Goal: Transaction & Acquisition: Register for event/course

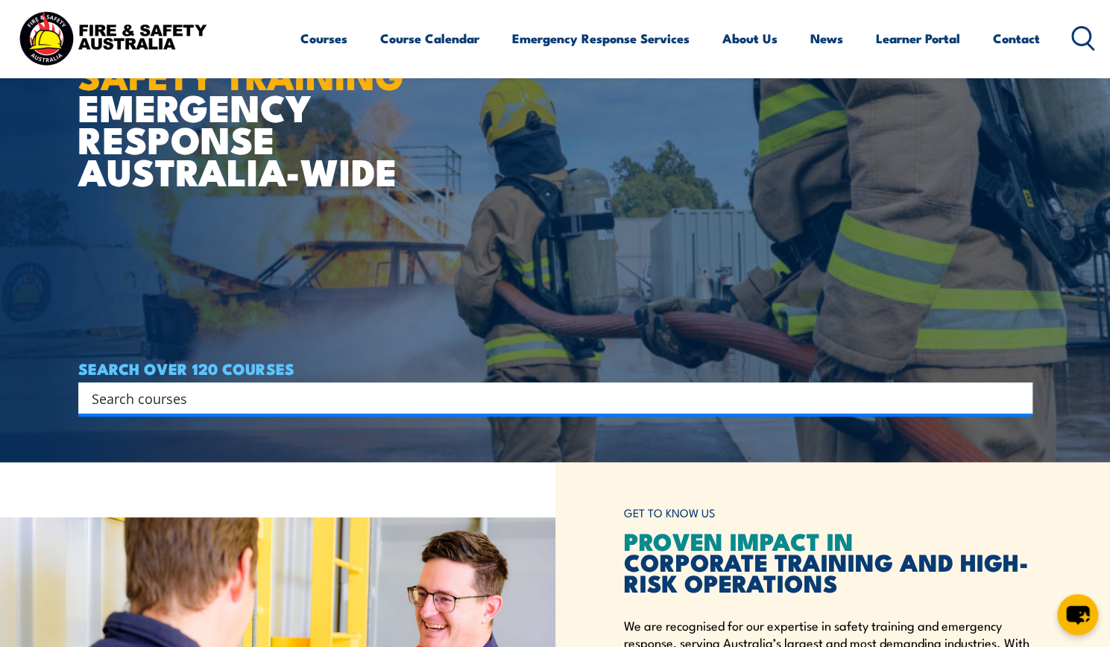
scroll to position [234, 0]
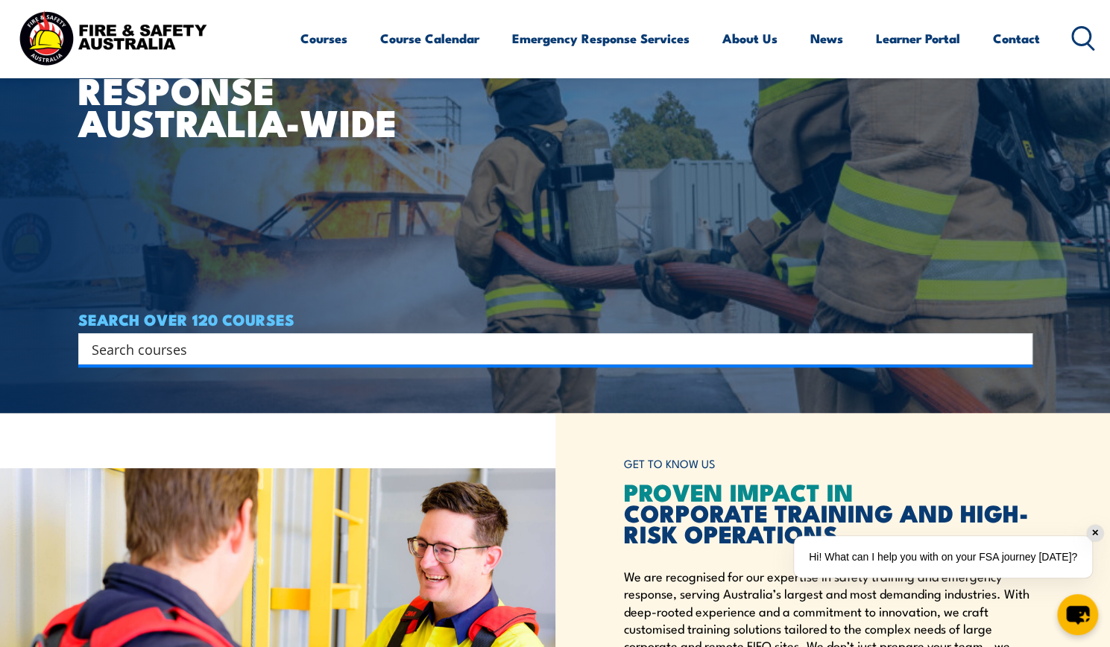
click at [637, 339] on input "Search input" at bounding box center [546, 349] width 908 height 22
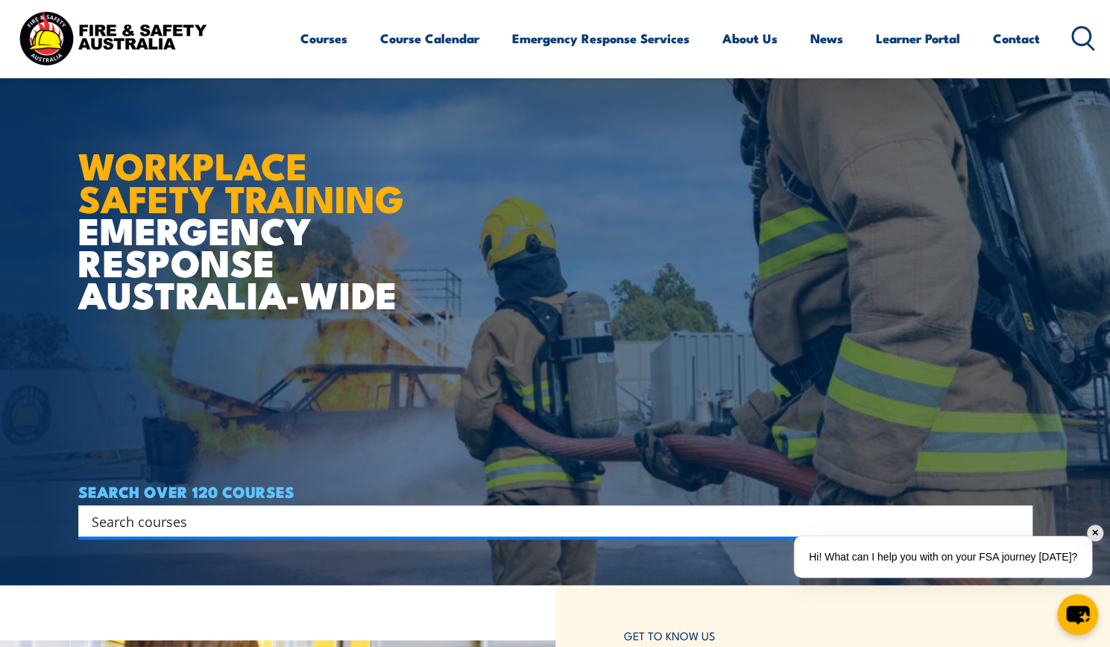
scroll to position [0, 0]
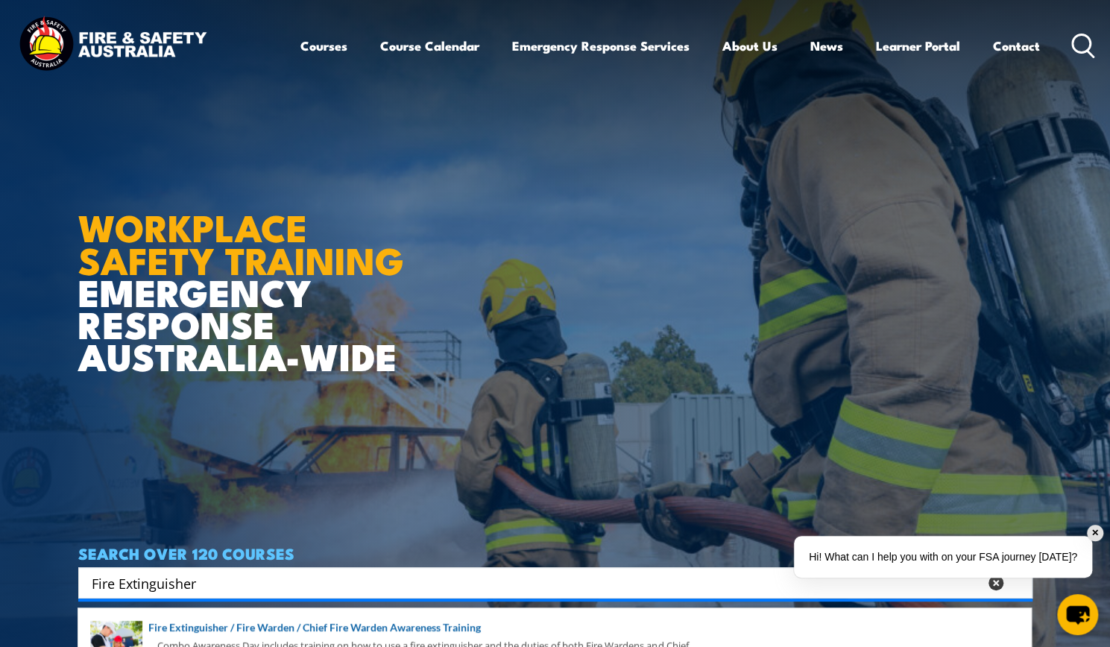
type input "Fire Extinguisher"
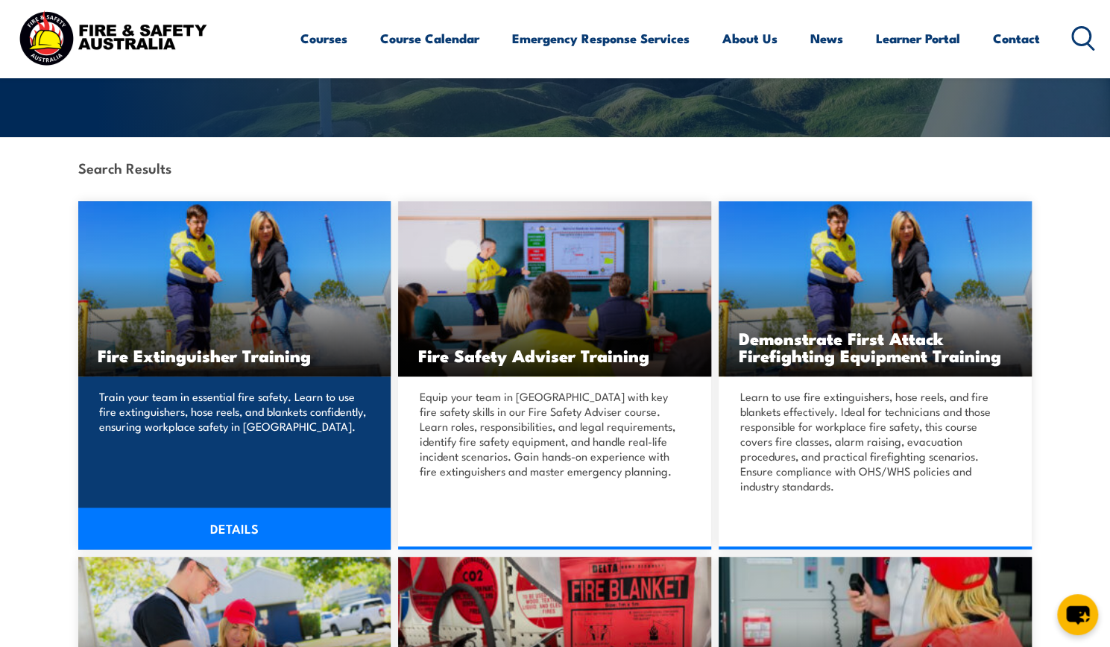
click at [233, 312] on img at bounding box center [234, 288] width 313 height 175
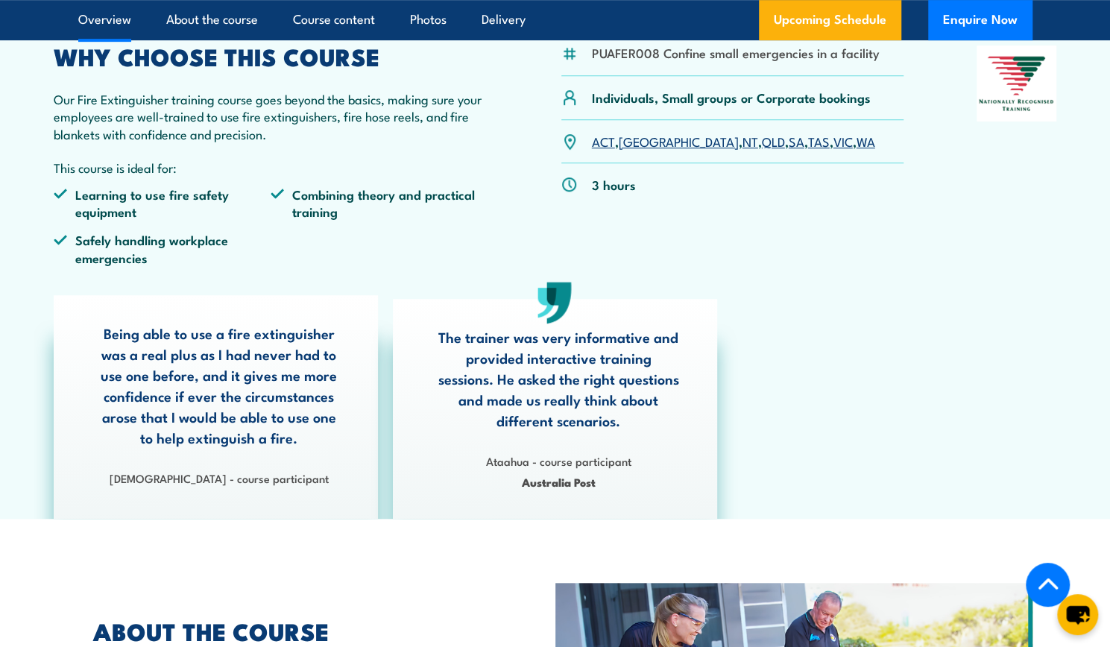
scroll to position [459, 0]
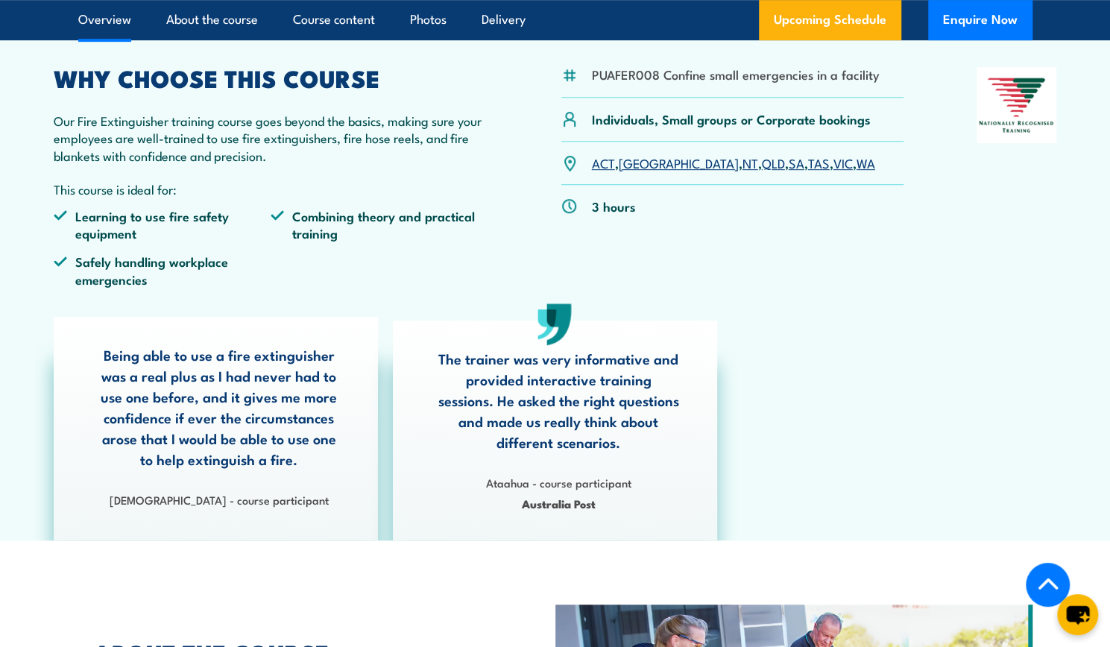
click at [833, 162] on link "VIC" at bounding box center [842, 163] width 19 height 18
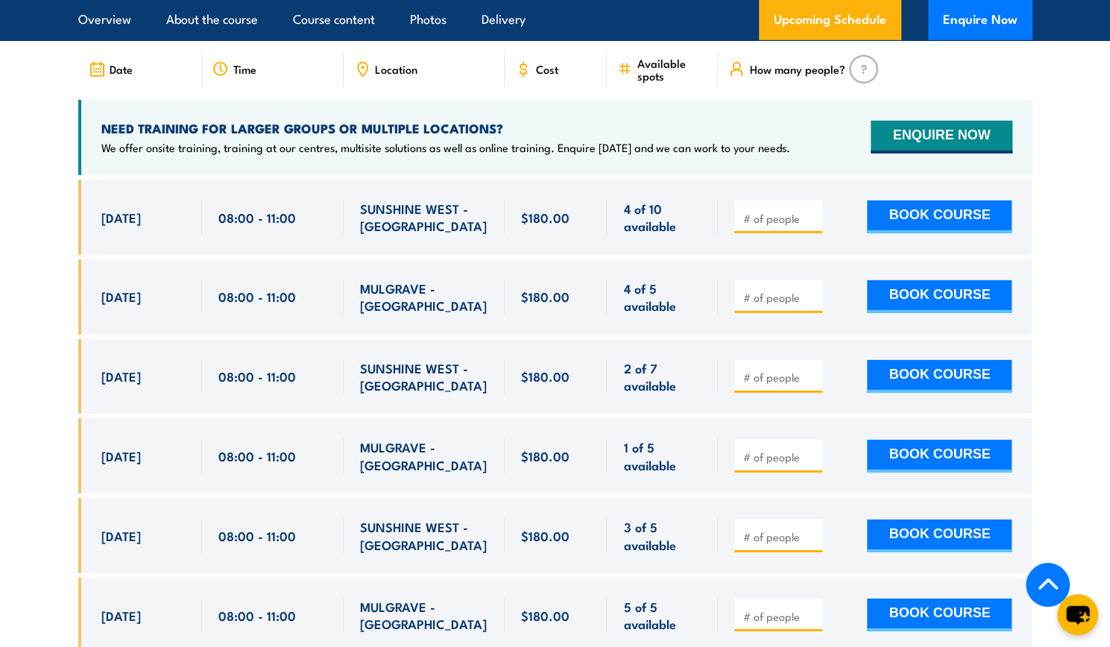
scroll to position [2575, 0]
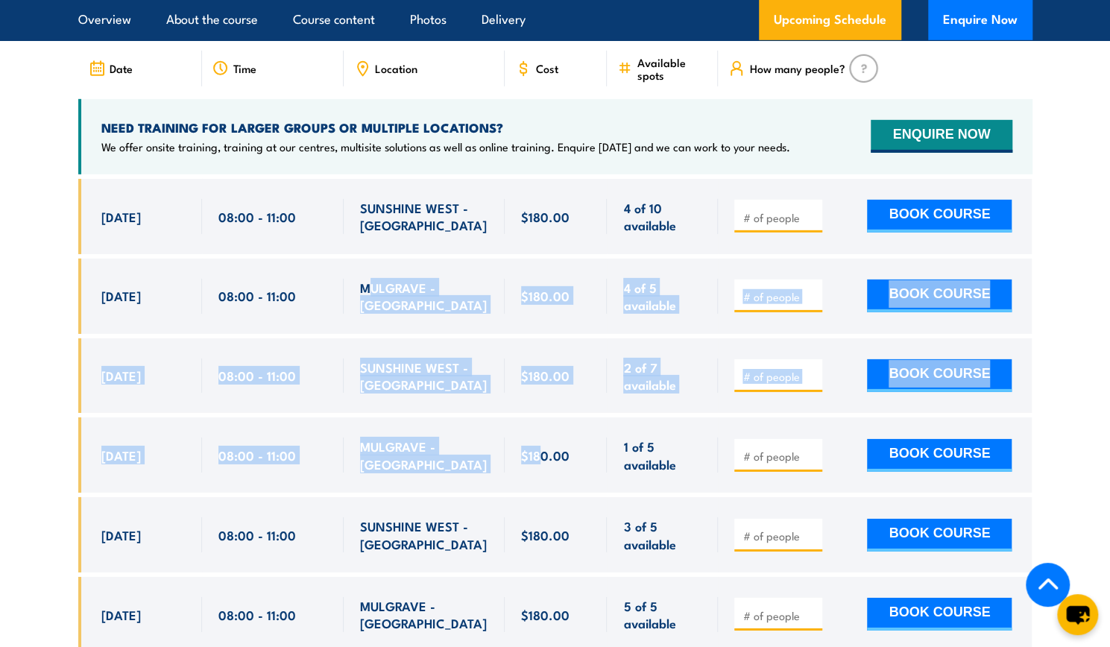
drag, startPoint x: 541, startPoint y: 470, endPoint x: 365, endPoint y: 294, distance: 248.8
click at [365, 294] on div "$180.00" at bounding box center [555, 546] width 954 height 734
click at [491, 290] on div "MULGRAVE - [GEOGRAPHIC_DATA]" at bounding box center [424, 296] width 161 height 75
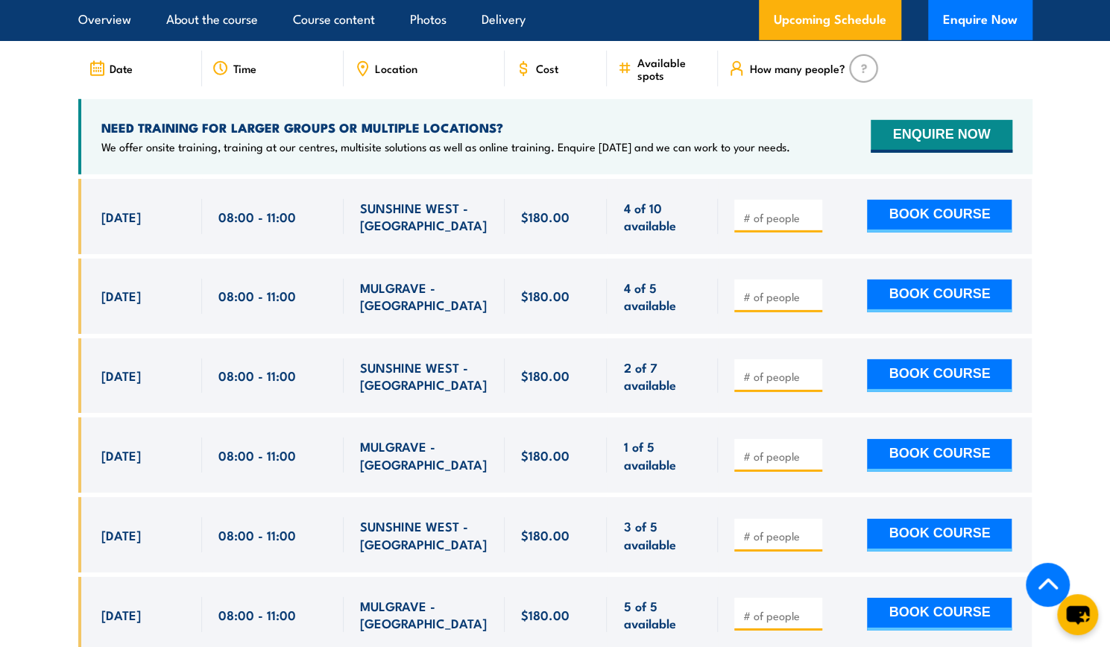
click at [789, 449] on input "number" at bounding box center [780, 456] width 75 height 15
type input "1"
click at [913, 441] on button "BOOK COURSE" at bounding box center [939, 455] width 145 height 33
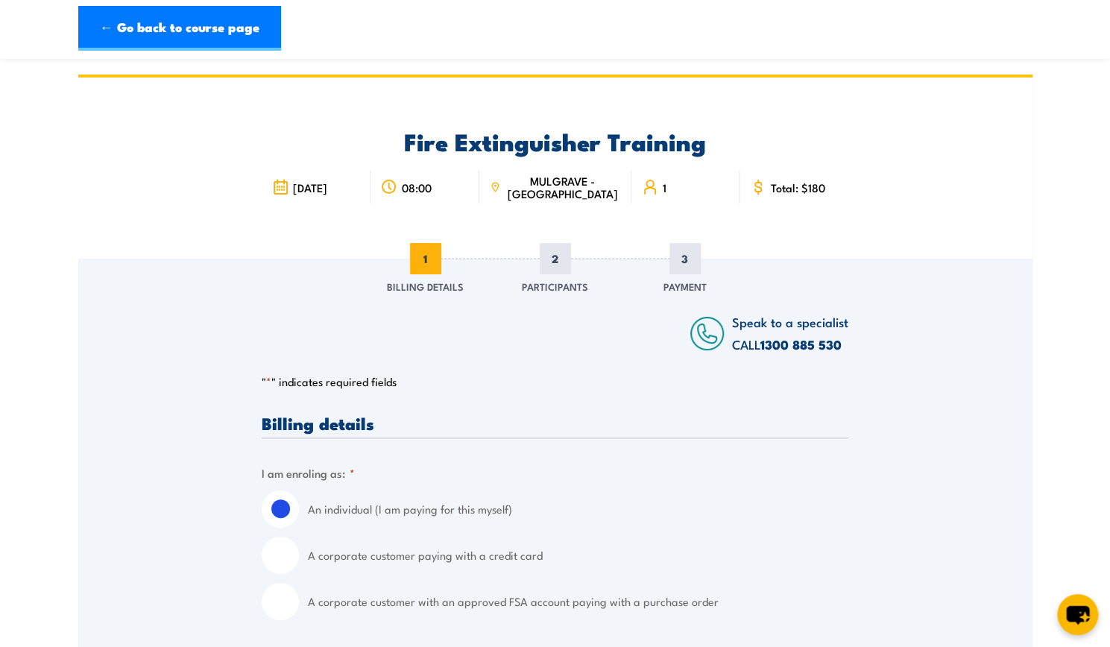
scroll to position [152, 0]
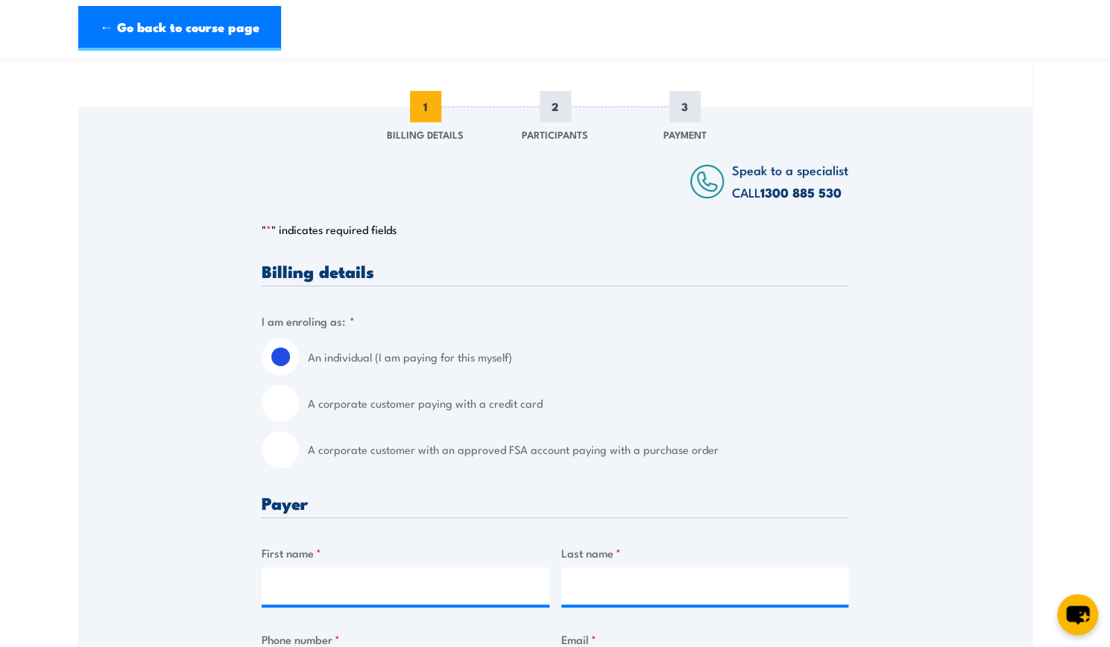
click at [280, 445] on input "A corporate customer with an approved FSA account paying with a purchase order" at bounding box center [280, 449] width 37 height 37
radio input "true"
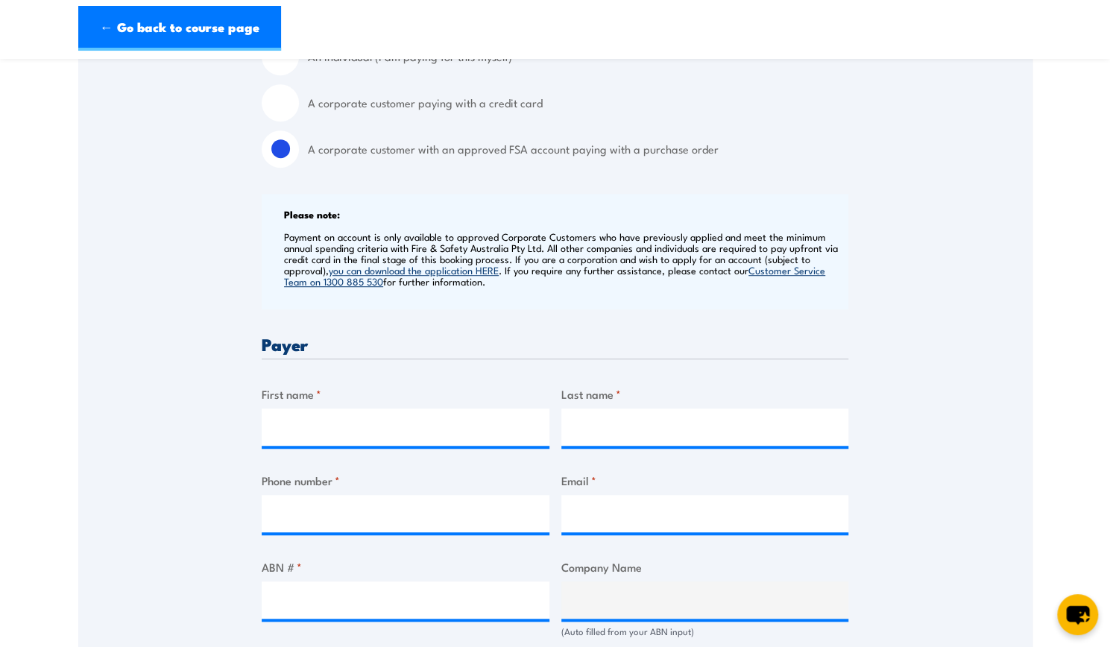
scroll to position [453, 0]
click at [321, 435] on input "First name *" at bounding box center [406, 426] width 288 height 37
type input "Kirrah"
click at [617, 420] on input "Last name *" at bounding box center [705, 426] width 288 height 37
type input "Jobst"
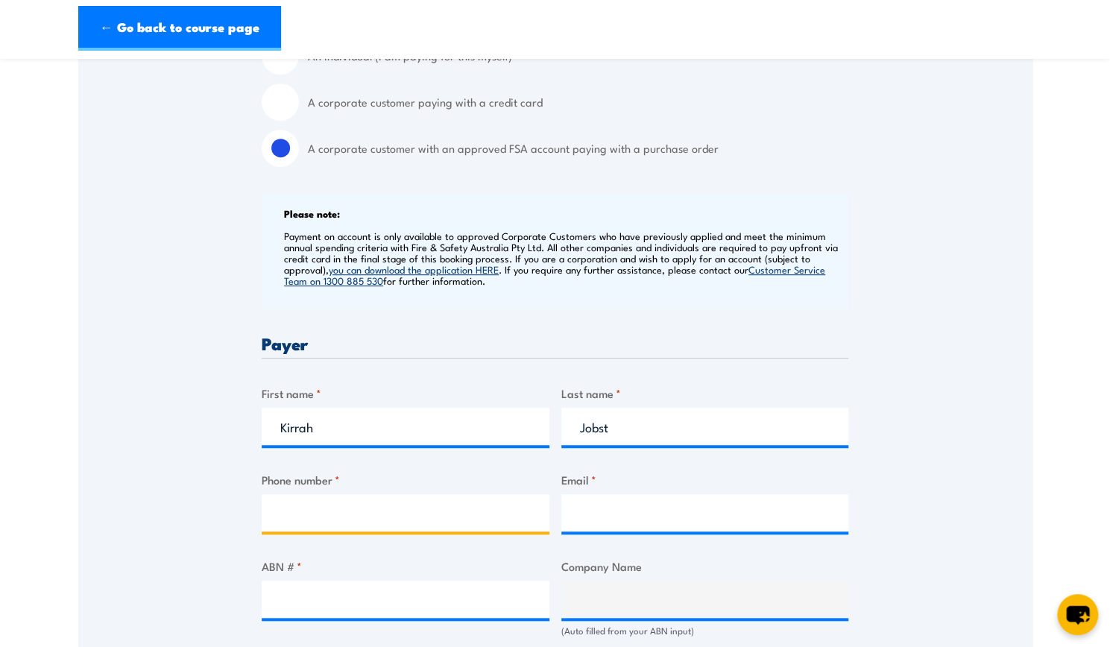
click at [474, 495] on input "Phone number *" at bounding box center [406, 512] width 288 height 37
type input "0434954107"
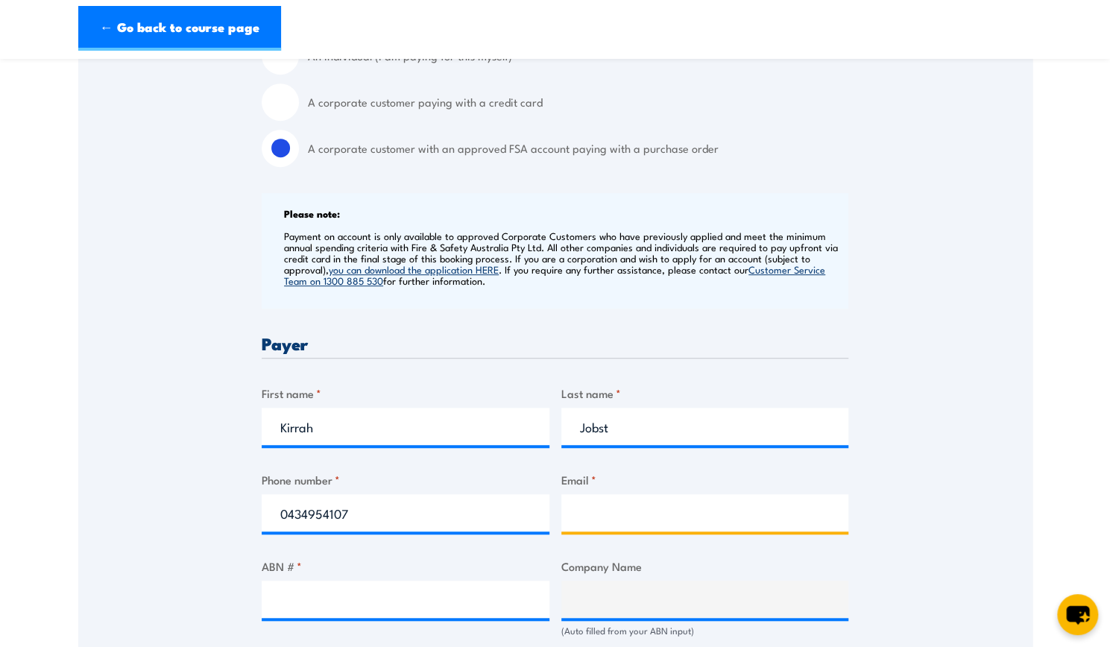
click at [605, 520] on input "Email *" at bounding box center [705, 512] width 288 height 37
drag, startPoint x: 620, startPoint y: 515, endPoint x: 496, endPoint y: 511, distance: 123.8
type input "[EMAIL_ADDRESS][DOMAIN_NAME]"
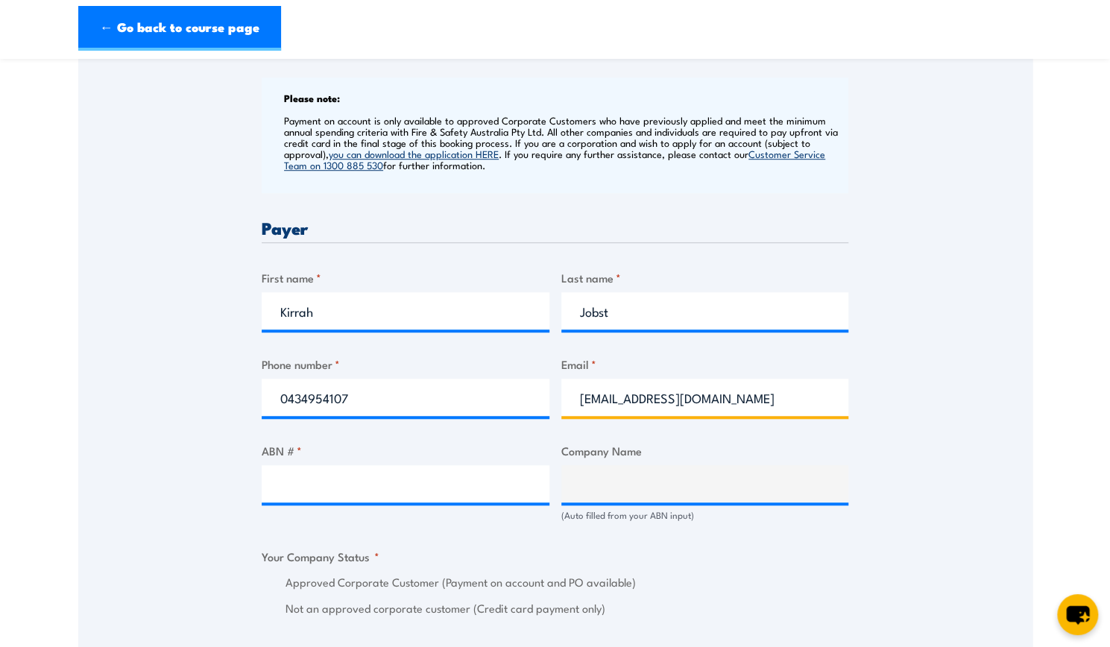
scroll to position [571, 0]
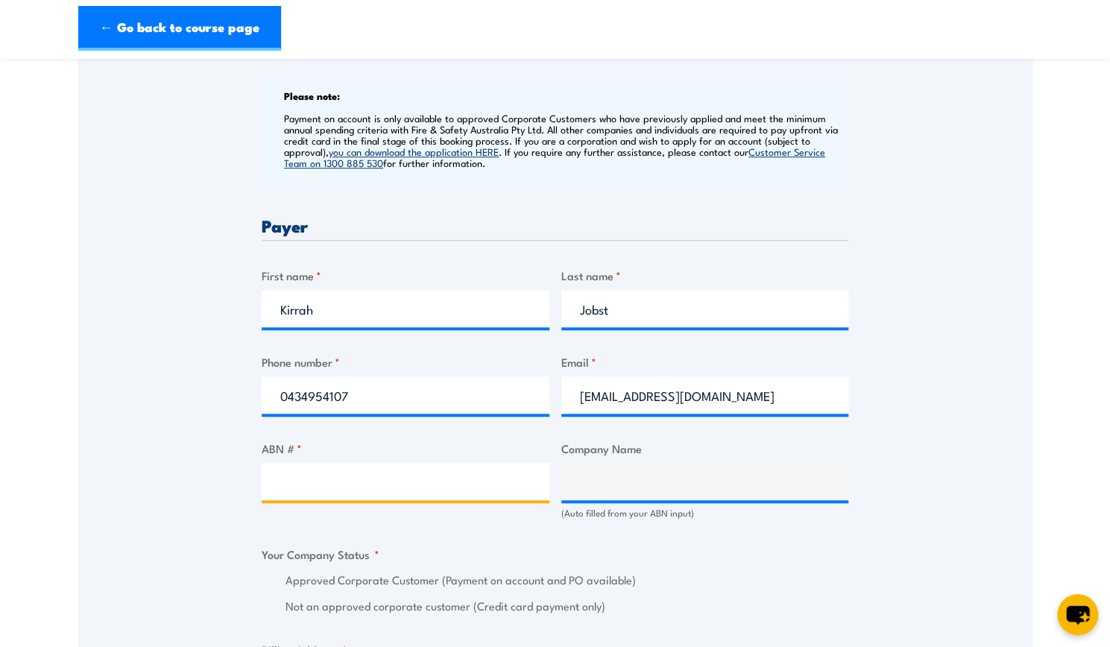
click at [336, 473] on input "ABN # *" at bounding box center [406, 481] width 288 height 37
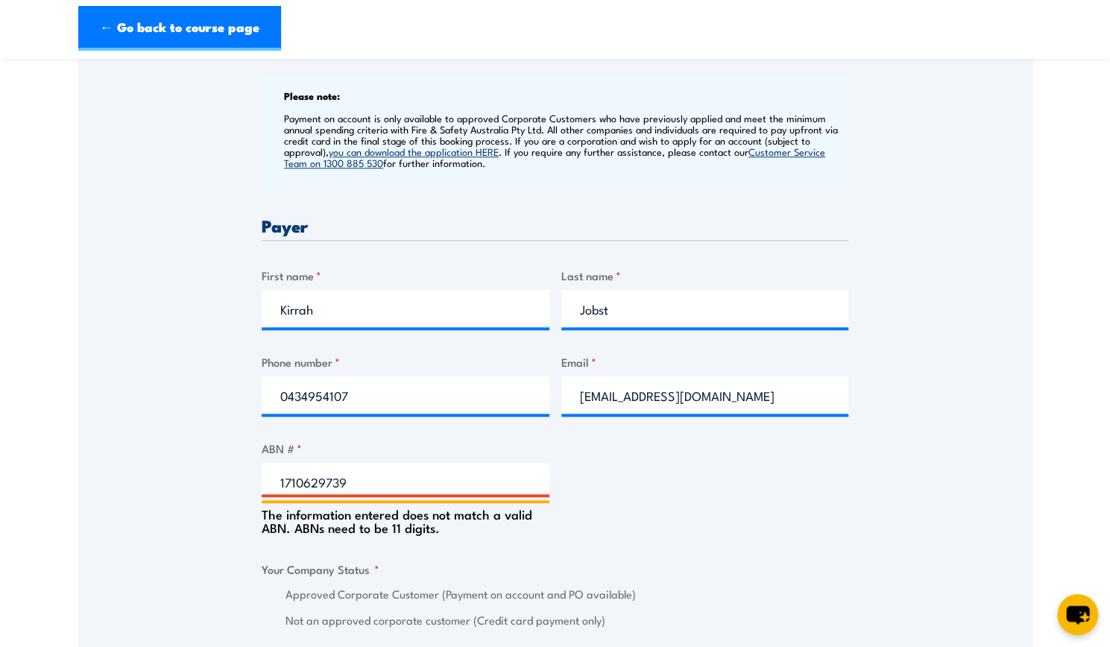
type input "17106297394"
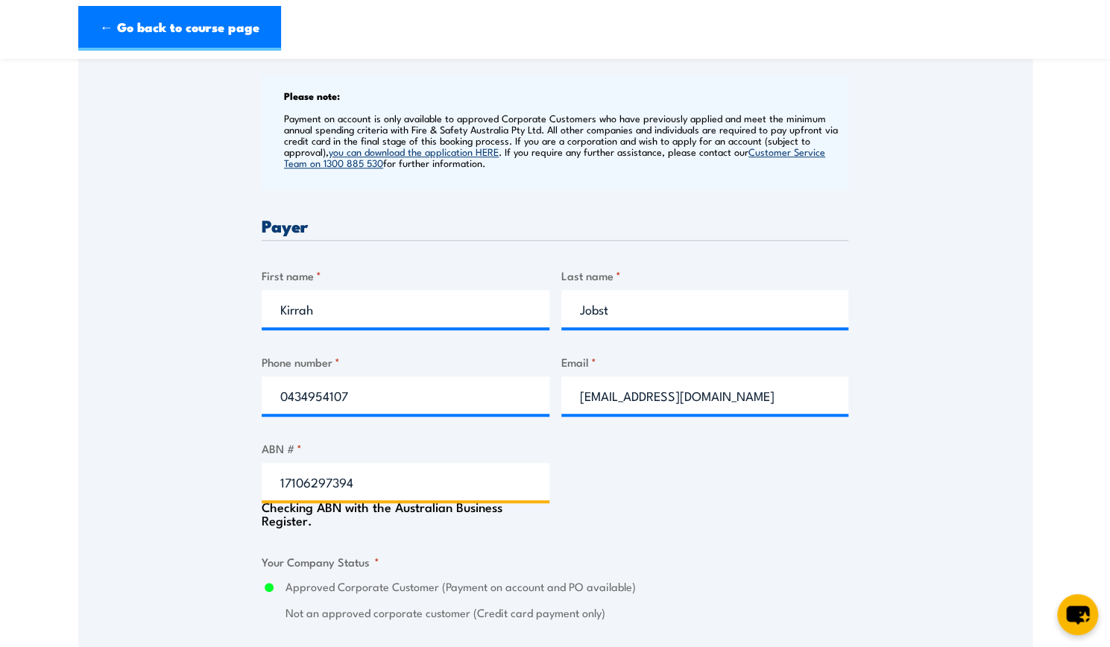
type input "GRILL'D PTY LTD"
radio input "true"
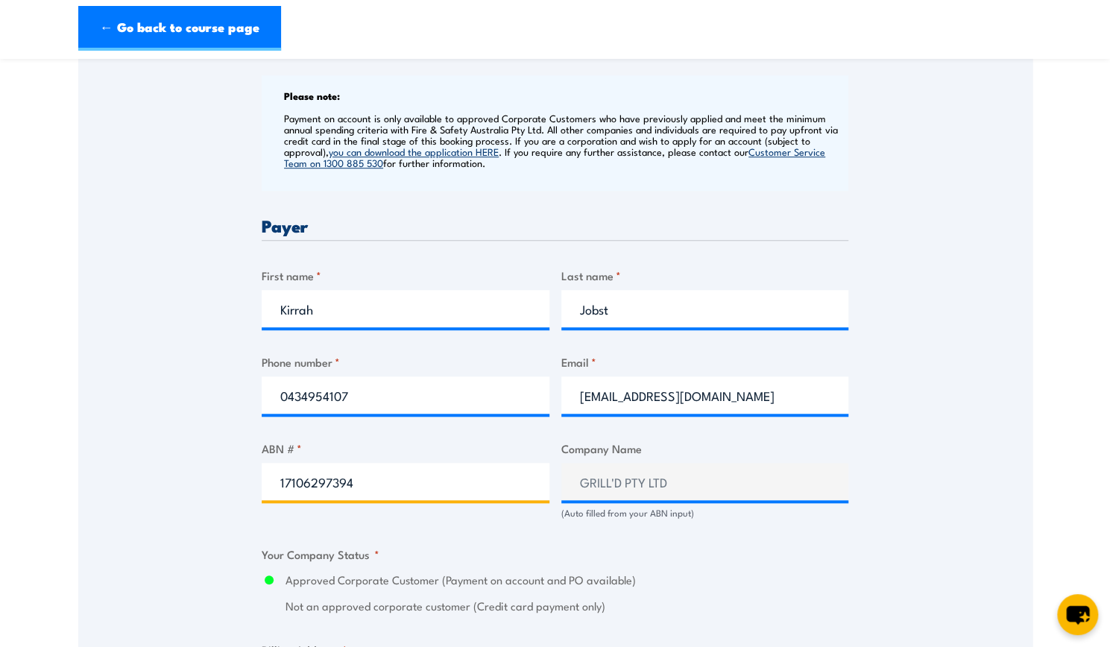
scroll to position [653, 0]
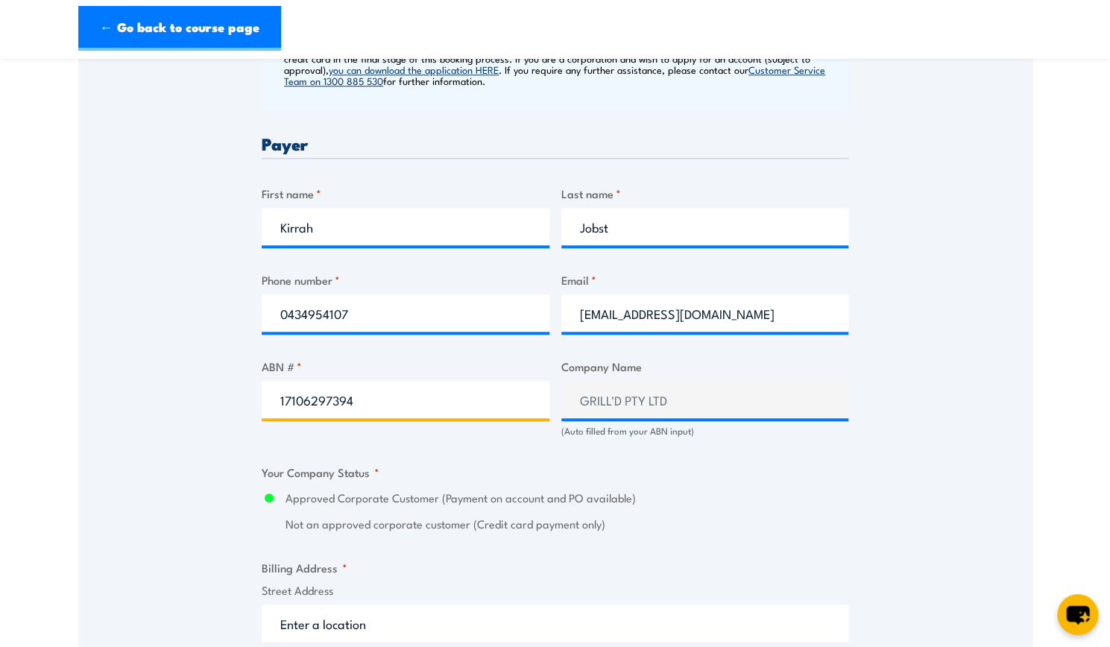
type input "17106297394"
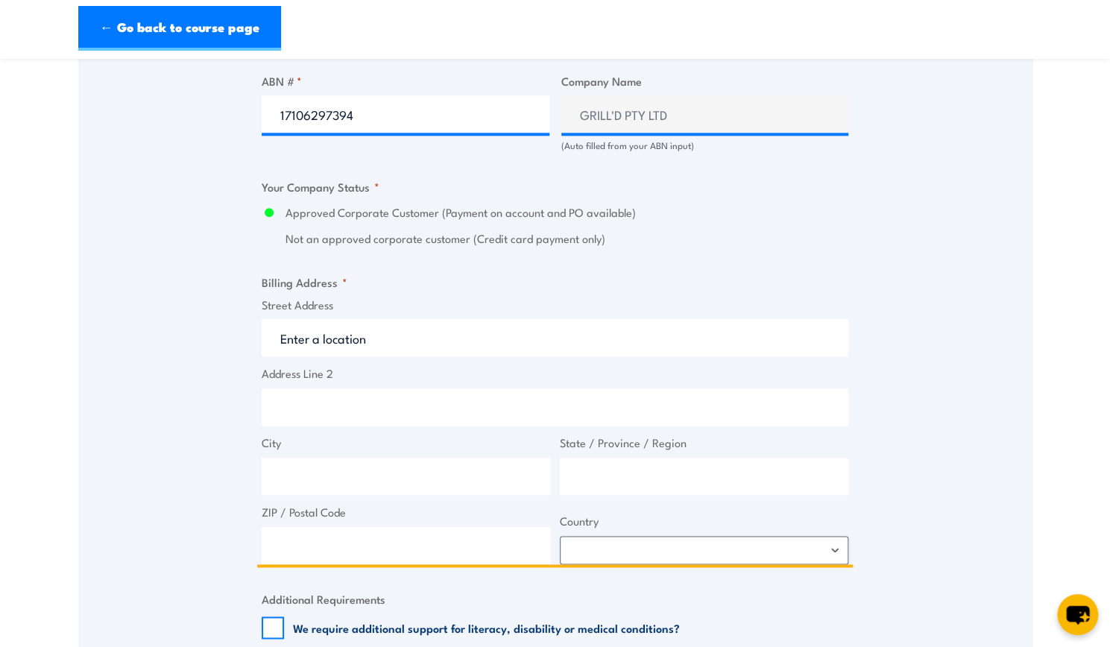
click at [327, 338] on input "Street Address" at bounding box center [555, 337] width 587 height 37
type input "Level 1&2 South Building 8 658 Church St"
click at [294, 484] on input "City" at bounding box center [406, 476] width 289 height 37
type input "Melbourne"
click at [669, 488] on input "State / Province / Region" at bounding box center [704, 476] width 289 height 37
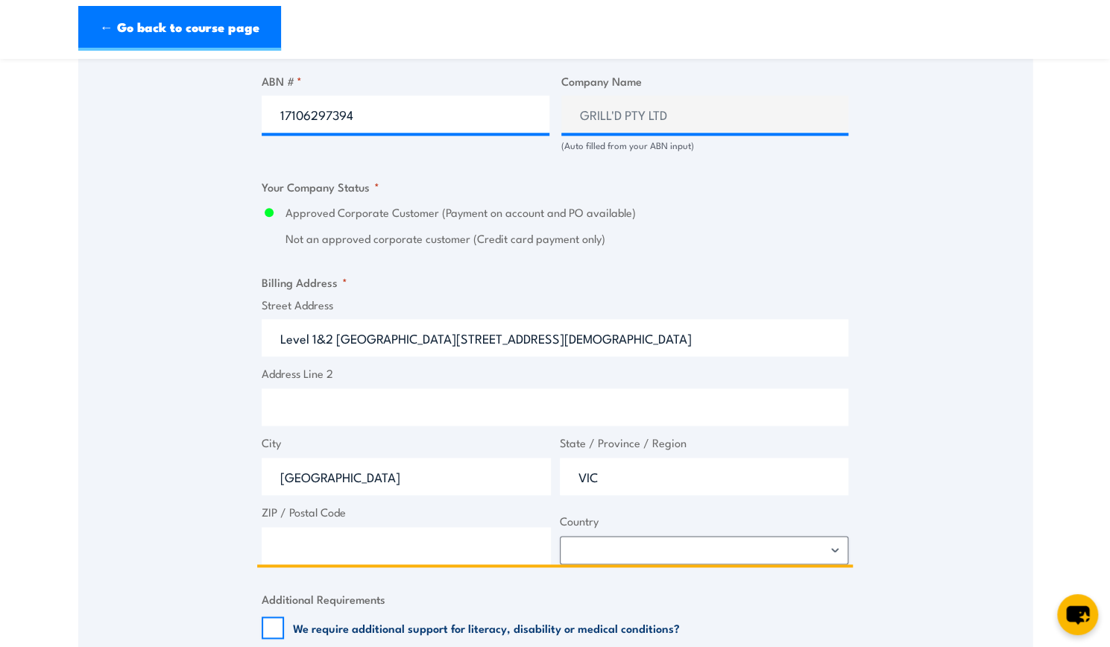
type input "VIC"
click at [447, 532] on input "ZIP / Postal Code" at bounding box center [406, 545] width 289 height 37
click at [362, 494] on input "Melbourne" at bounding box center [406, 476] width 289 height 37
drag, startPoint x: 375, startPoint y: 482, endPoint x: 201, endPoint y: 457, distance: 175.4
drag, startPoint x: 201, startPoint y: 457, endPoint x: 343, endPoint y: 473, distance: 142.6
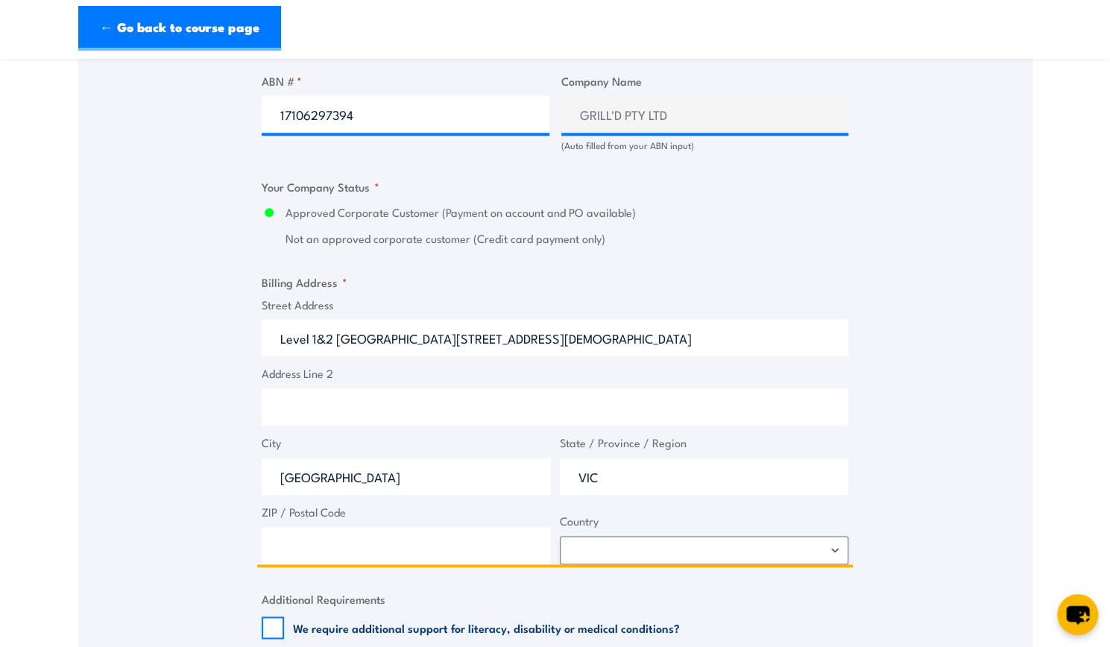
click at [343, 473] on input "Melbourne" at bounding box center [406, 476] width 289 height 37
type input "Richmond"
click at [326, 532] on input "ZIP / Postal Code" at bounding box center [406, 545] width 289 height 37
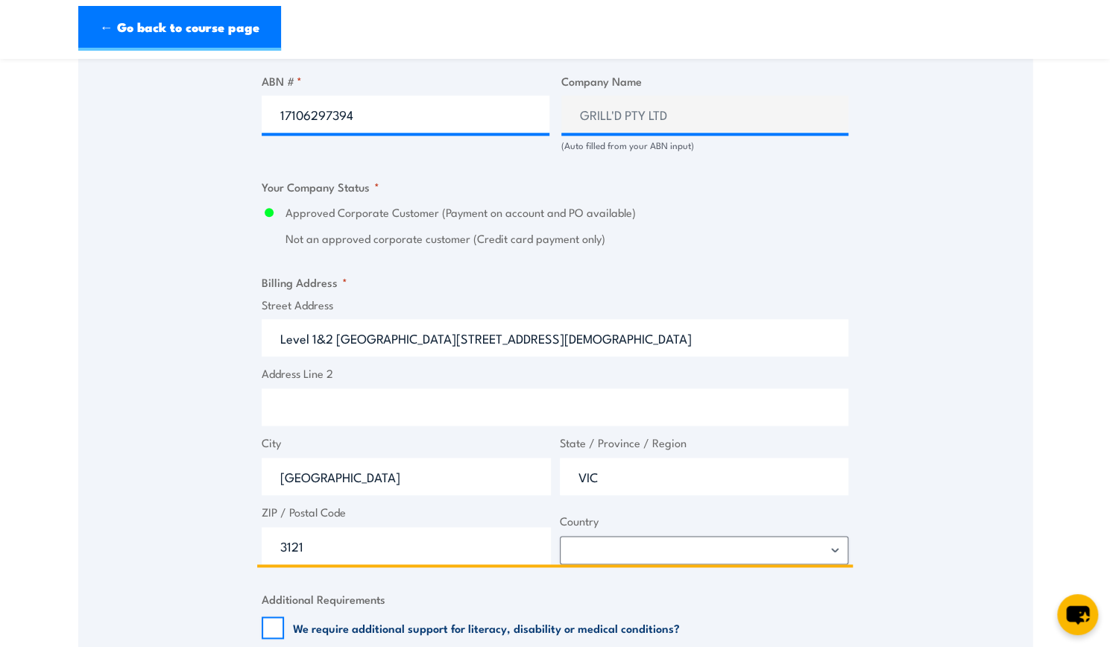
type input "3121"
click at [622, 547] on select "Afghanistan Albania Algeria American Samoa Andorra Angola Anguilla Antarctica A…" at bounding box center [704, 550] width 289 height 28
select select "Australia"
click at [560, 536] on select "Afghanistan Albania Algeria American Samoa Andorra Angola Anguilla Antarctica A…" at bounding box center [704, 550] width 289 height 28
click at [622, 458] on input "VIC" at bounding box center [704, 476] width 289 height 37
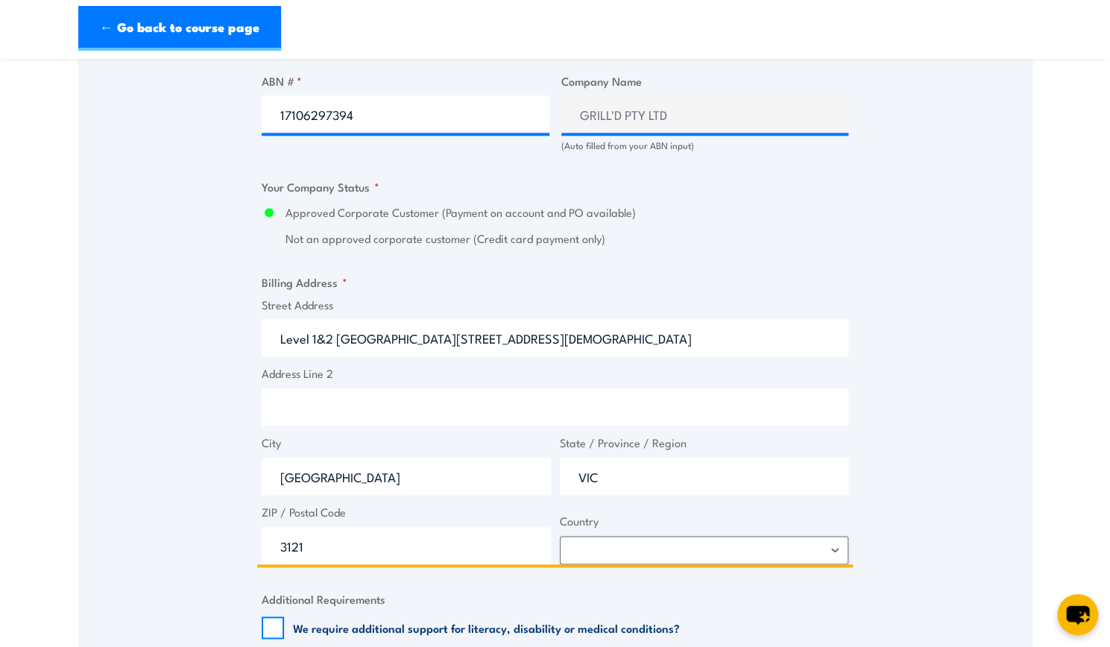
drag, startPoint x: 602, startPoint y: 475, endPoint x: 513, endPoint y: 467, distance: 89.8
click at [513, 467] on div "Street Address Level 1&2 South Building 8 658 Church St Address Line 2 City Ric…" at bounding box center [555, 431] width 596 height 268
type input "Victoria"
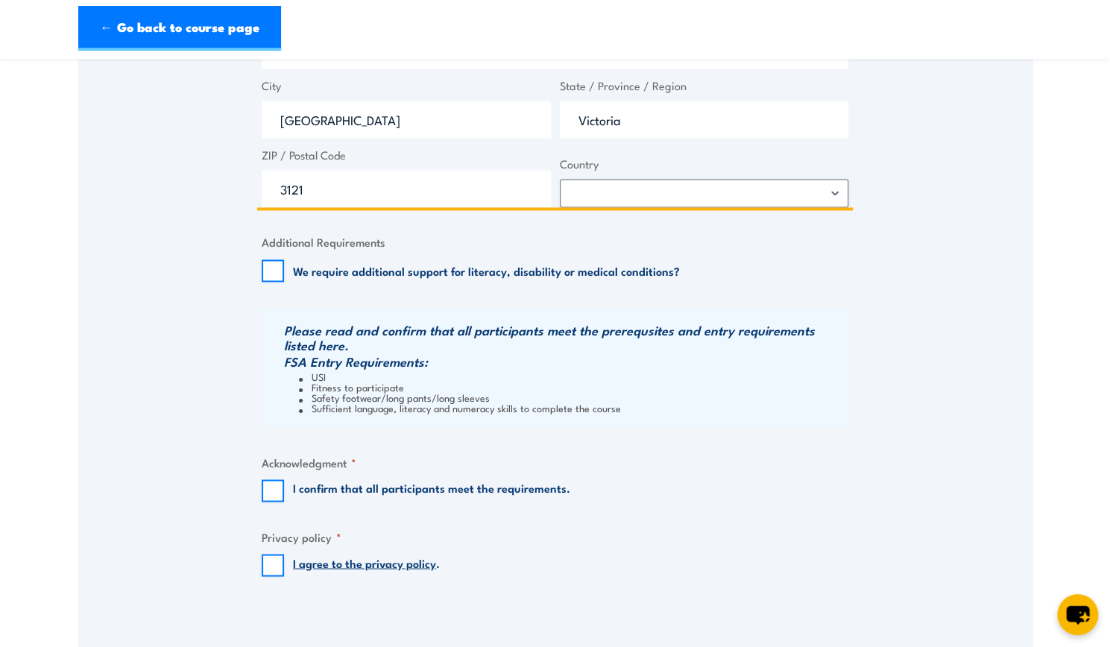
scroll to position [1299, 0]
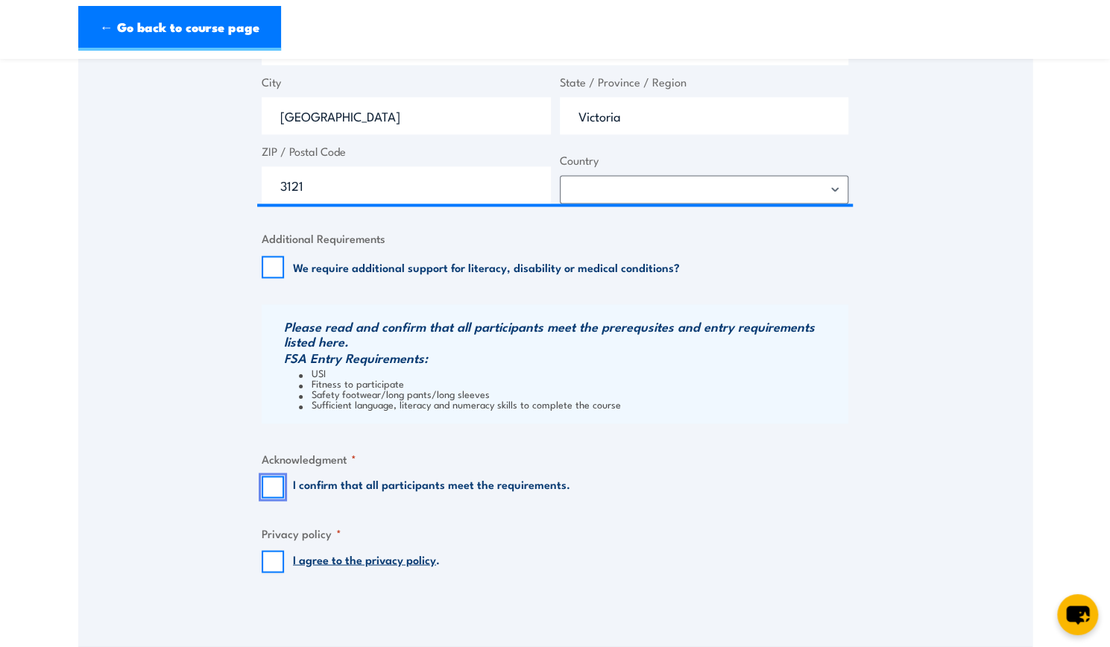
click at [270, 496] on input "I confirm that all participants meet the requirements." at bounding box center [273, 487] width 22 height 22
checkbox input "true"
click at [270, 564] on input "I agree to the privacy policy ." at bounding box center [273, 561] width 22 height 22
checkbox input "true"
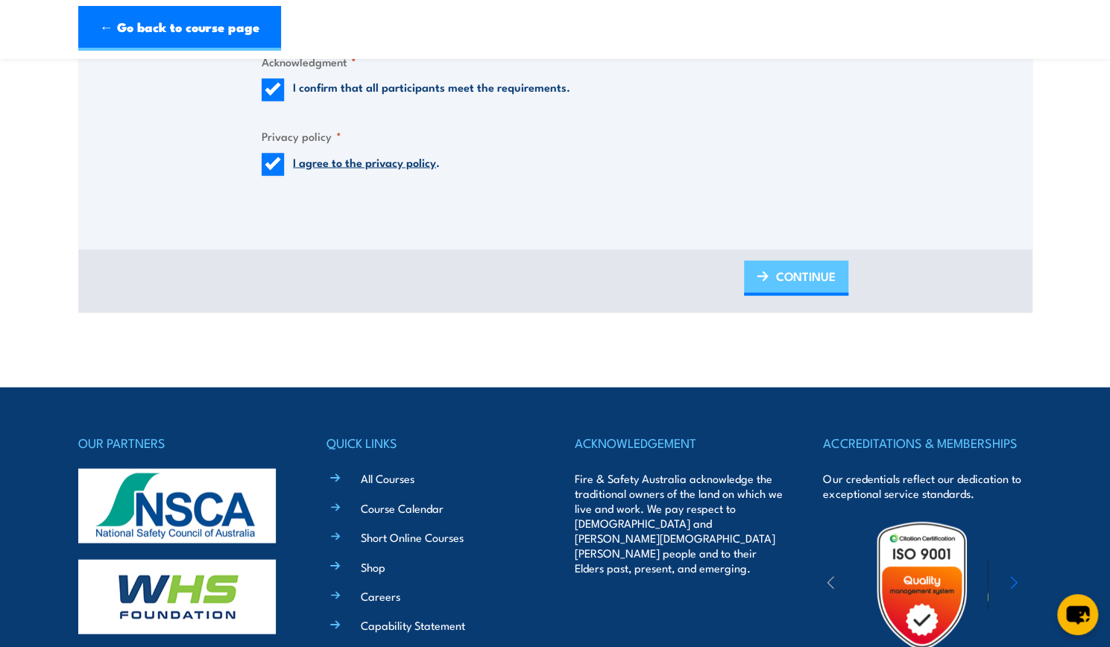
click at [786, 280] on span "CONTINUE" at bounding box center [806, 276] width 60 height 40
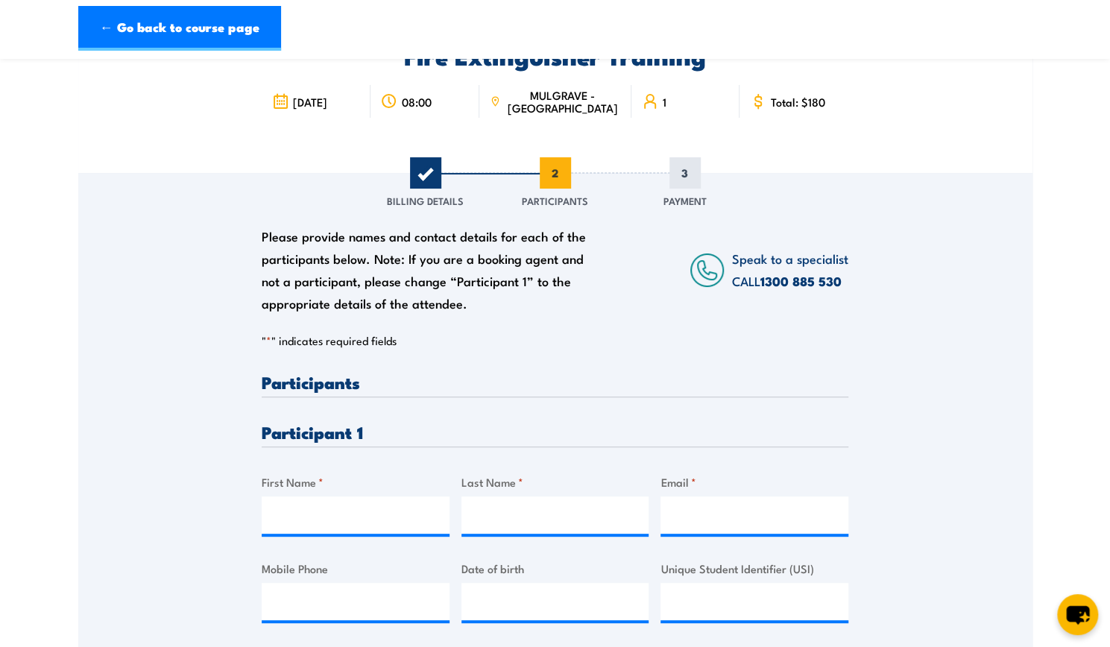
scroll to position [157, 0]
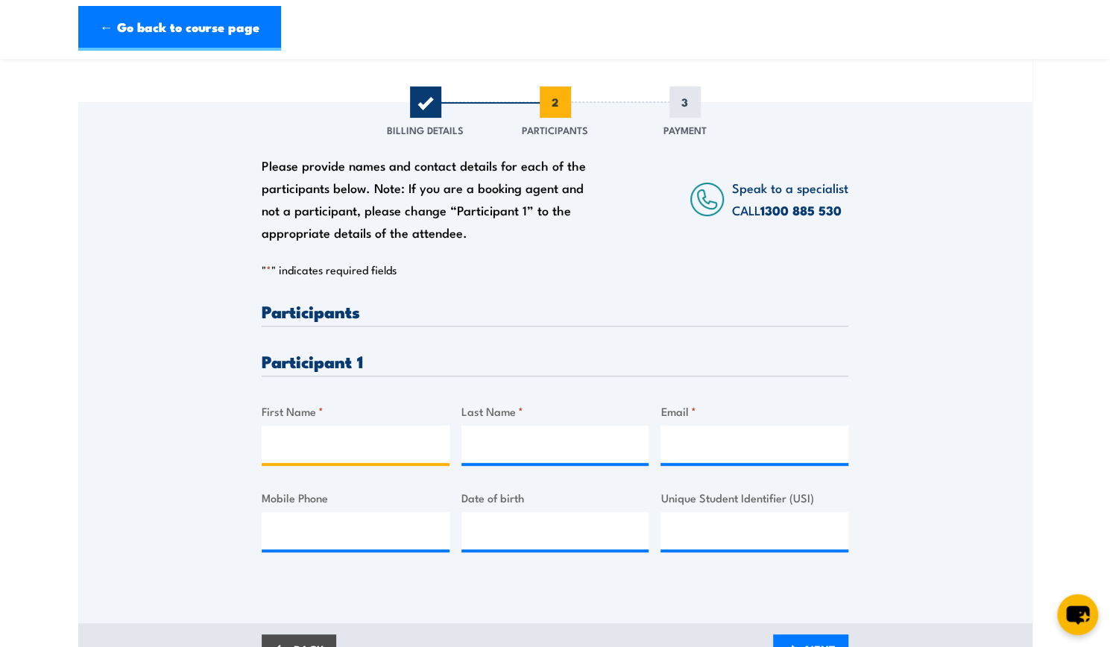
click at [318, 455] on input "First Name *" at bounding box center [356, 444] width 188 height 37
type input "Kirrah"
click at [500, 427] on input "Last Name *" at bounding box center [555, 444] width 188 height 37
type input "Jobst"
click at [742, 439] on input "Email *" at bounding box center [755, 444] width 188 height 37
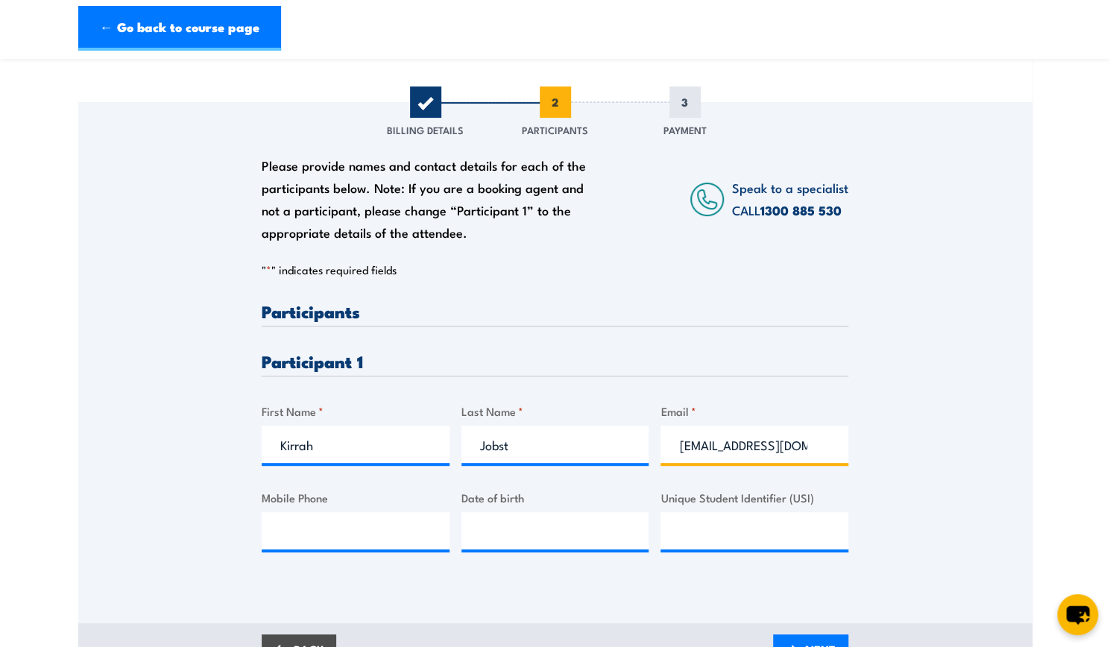
type input "kirrahj16@gmail.com"
click at [377, 535] on input "Mobile Phone" at bounding box center [356, 530] width 188 height 37
type input "0434954107"
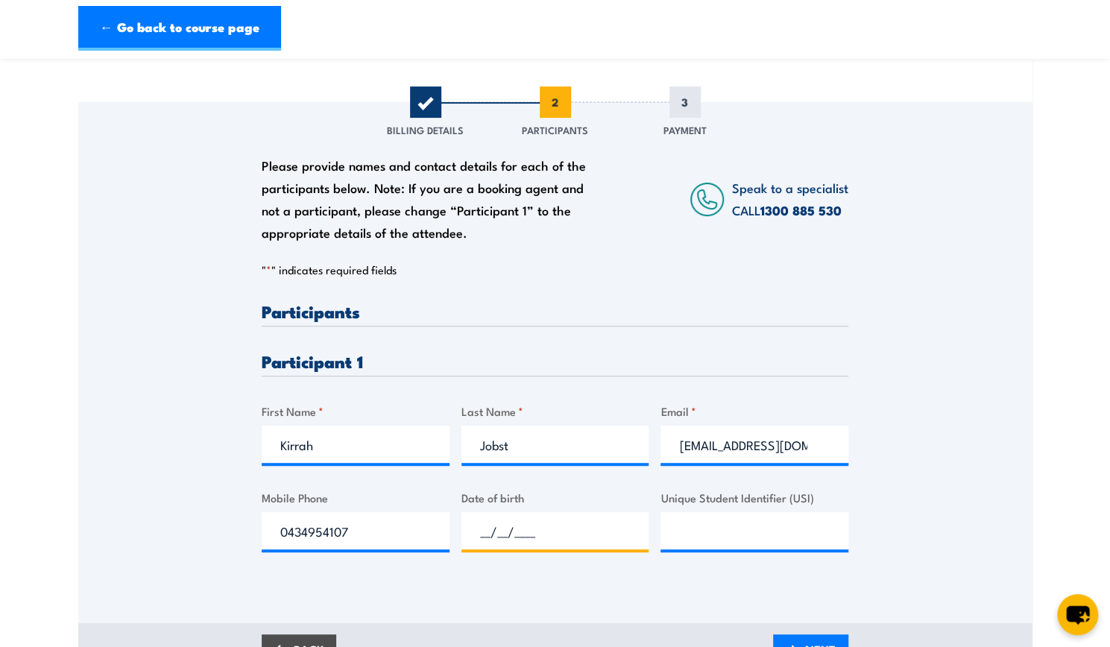
click at [552, 526] on input "__/__/____" at bounding box center [555, 530] width 188 height 37
type input "08/10/2000"
click at [744, 517] on input "Unique Student Identifier (USI)" at bounding box center [755, 530] width 188 height 37
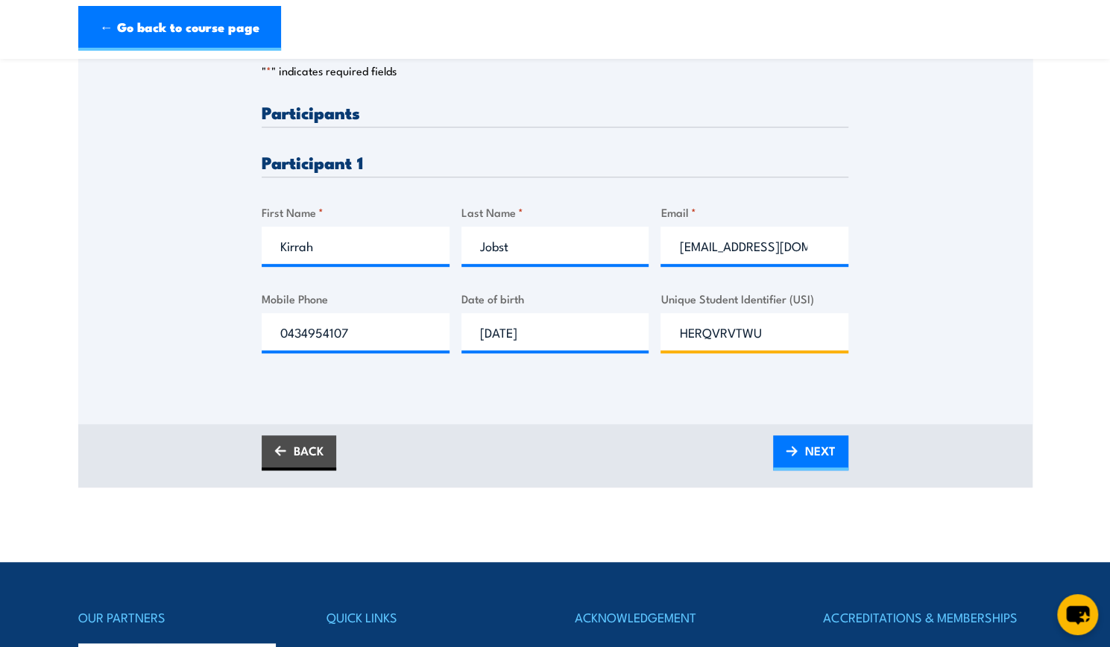
scroll to position [356, 0]
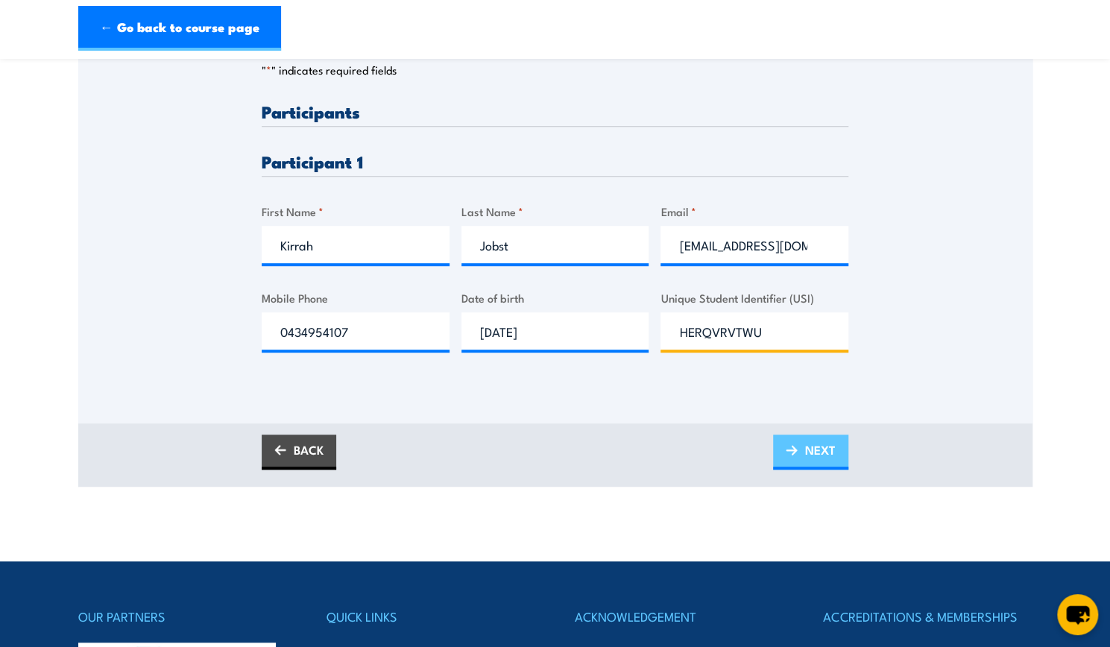
type input "HERQVRVTWU"
click at [789, 456] on link "NEXT" at bounding box center [810, 452] width 75 height 35
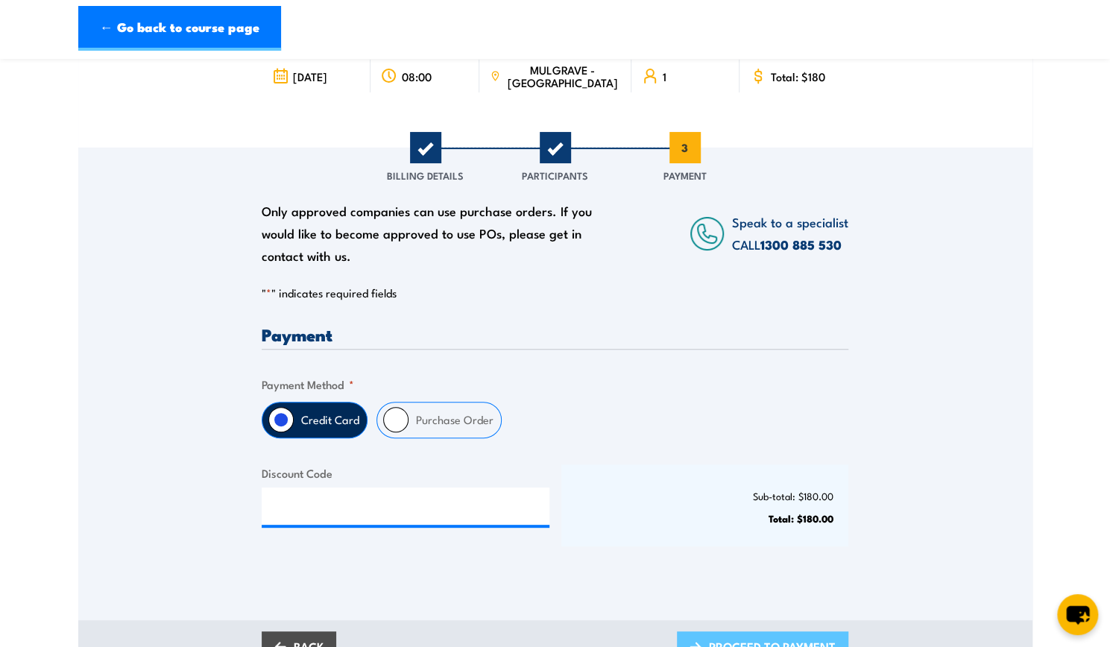
scroll to position [112, 0]
click at [406, 412] on div "Purchase Order" at bounding box center [438, 419] width 125 height 37
click at [402, 415] on input "Purchase Order" at bounding box center [395, 418] width 25 height 25
radio input "true"
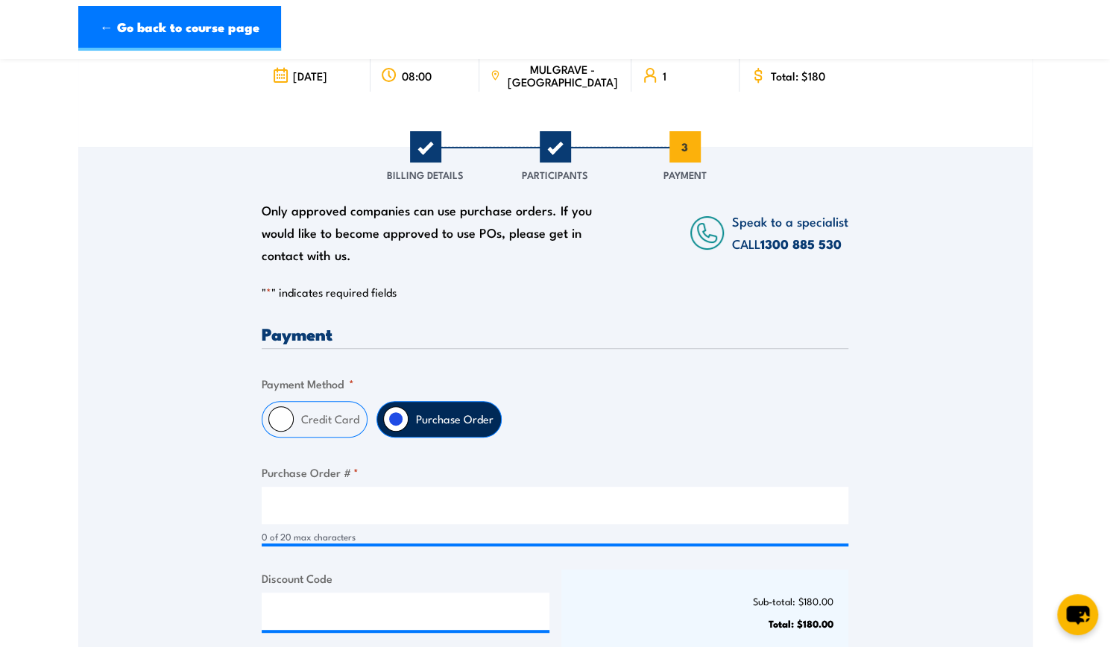
scroll to position [227, 0]
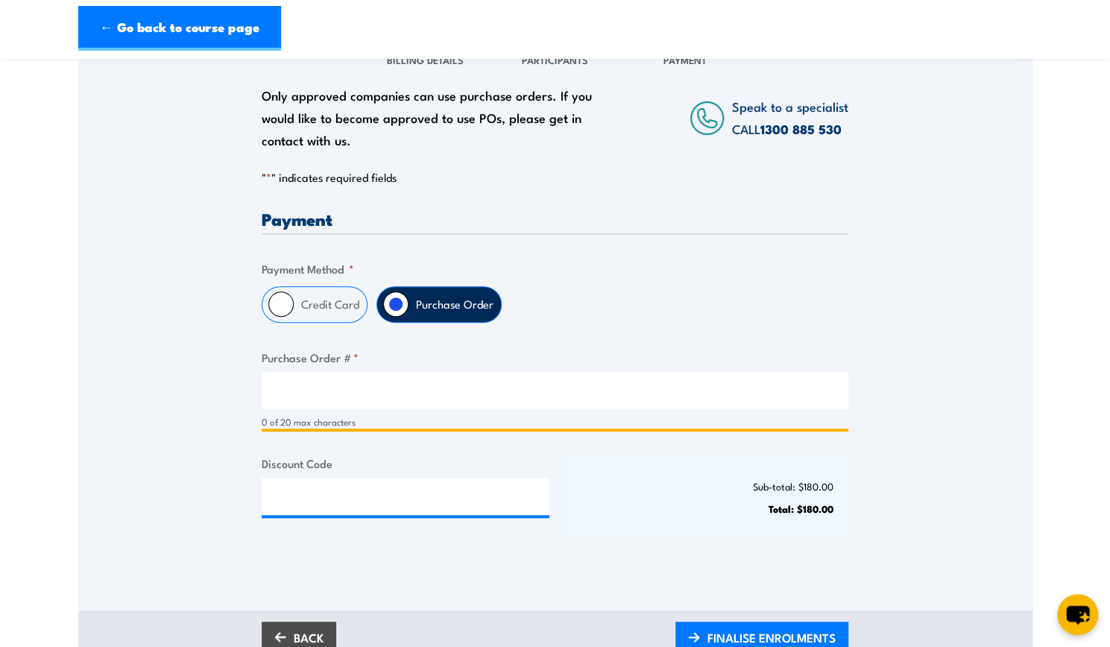
click at [347, 383] on input "Purchase Order # *" at bounding box center [555, 390] width 587 height 37
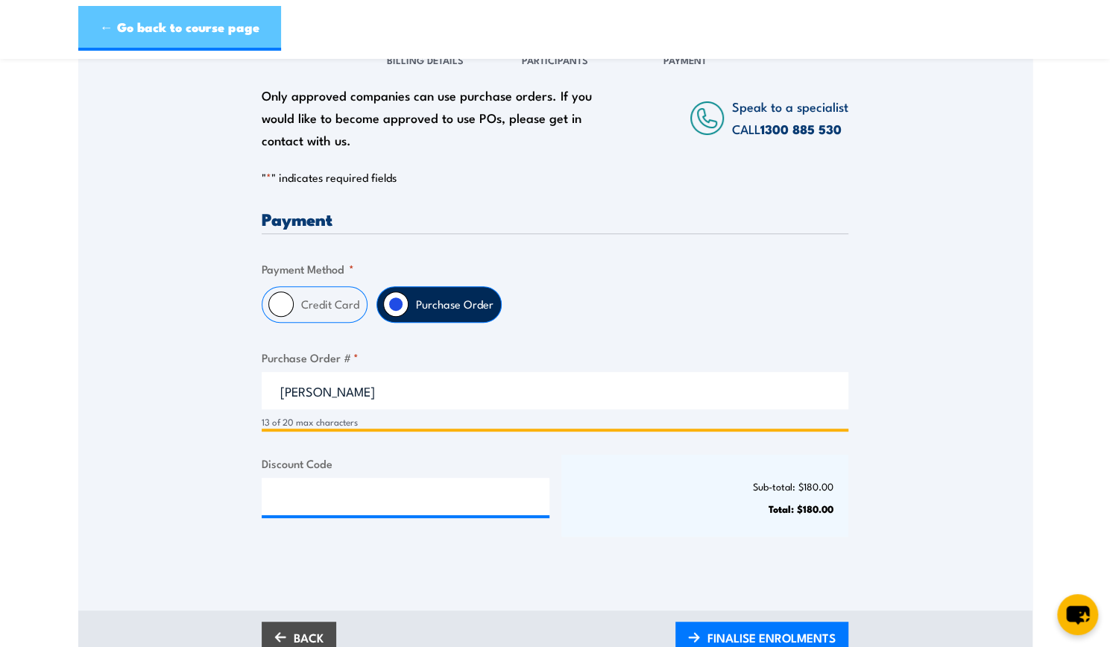
type input "Kirrah Jobst"
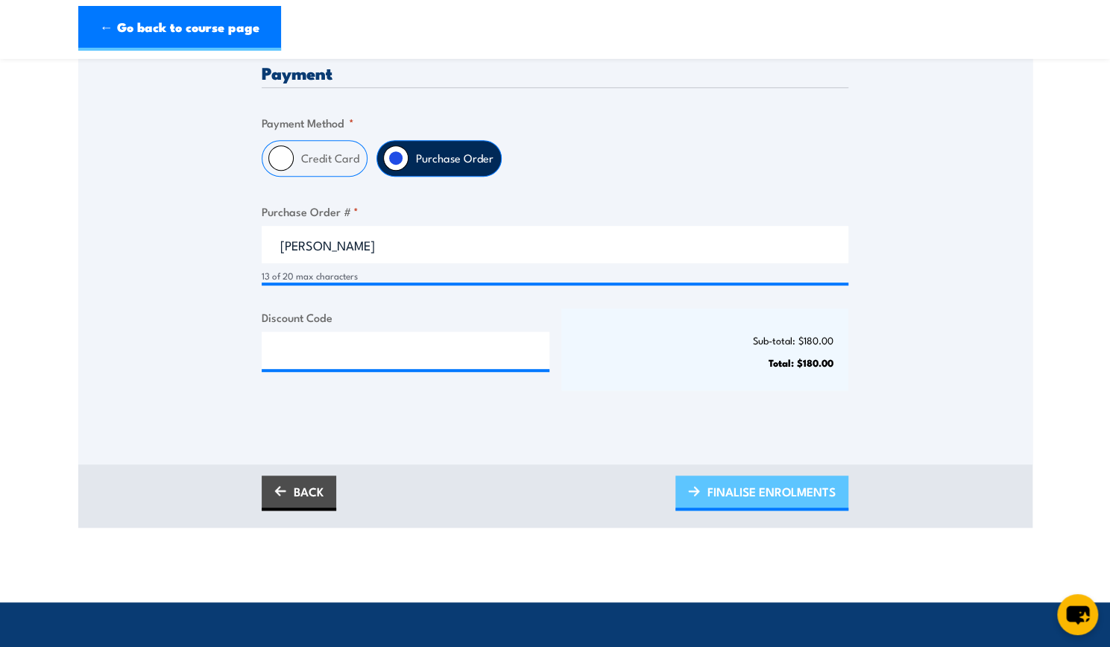
click at [783, 488] on span "FINALISE ENROLMENTS" at bounding box center [771, 492] width 128 height 40
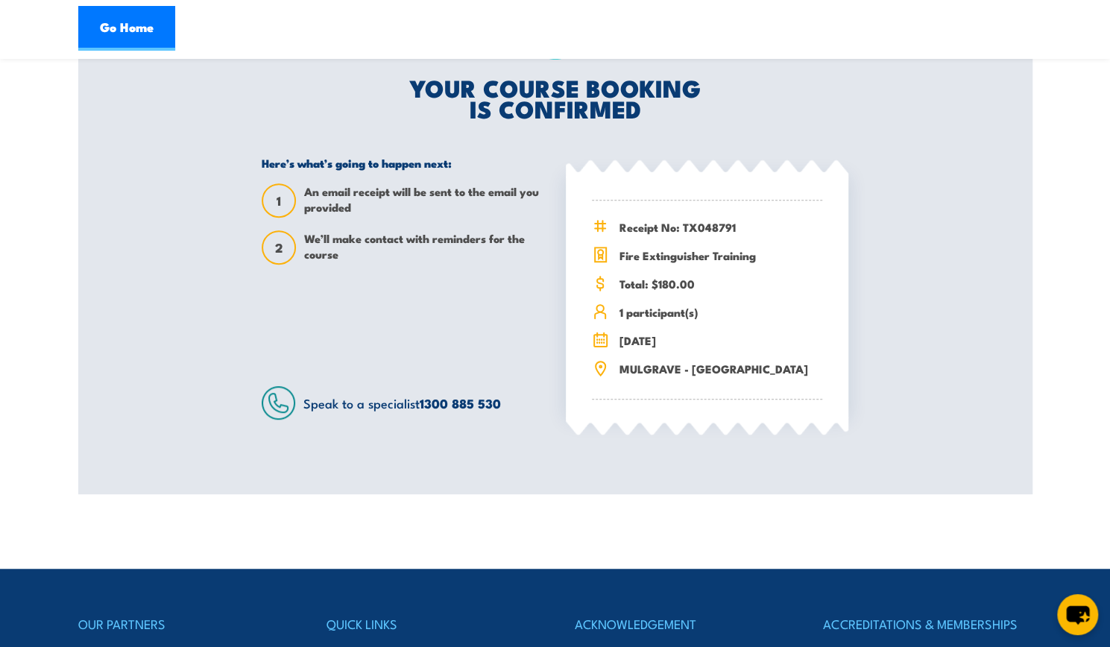
scroll to position [316, 0]
